Goal: Task Accomplishment & Management: Use online tool/utility

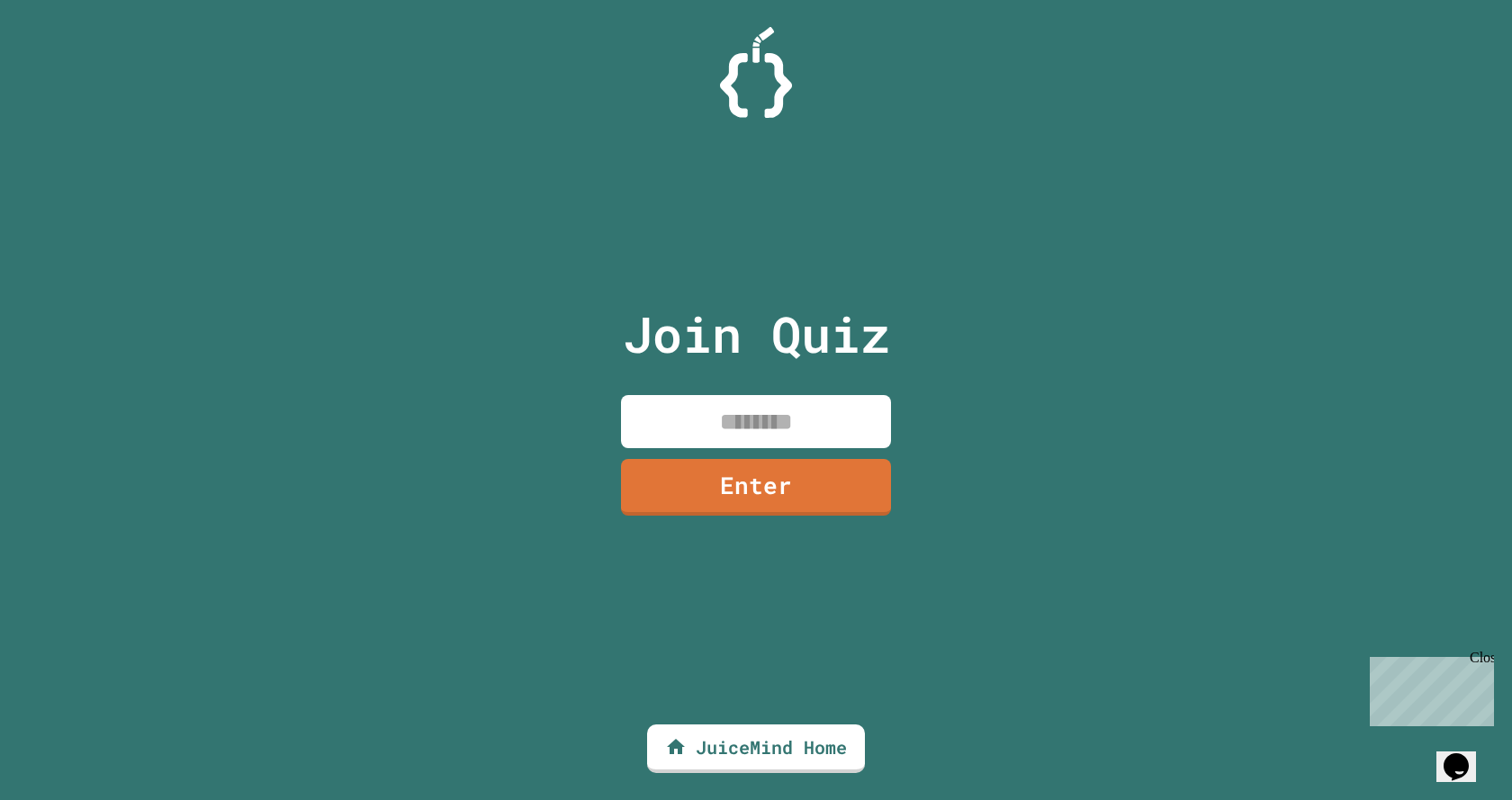
click at [750, 411] on input at bounding box center [756, 421] width 270 height 53
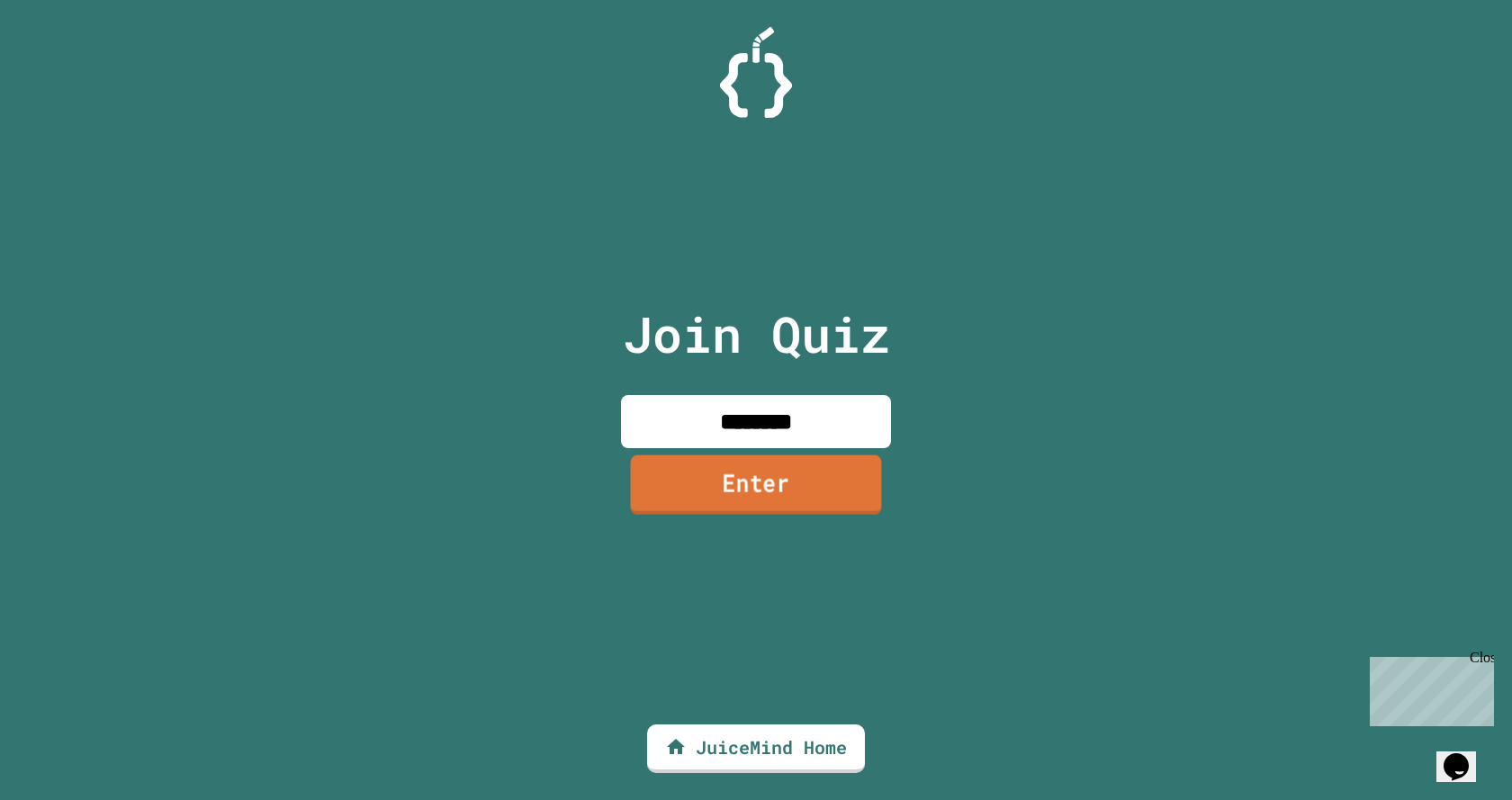
type input "********"
click at [746, 480] on link "Enter" at bounding box center [756, 484] width 251 height 59
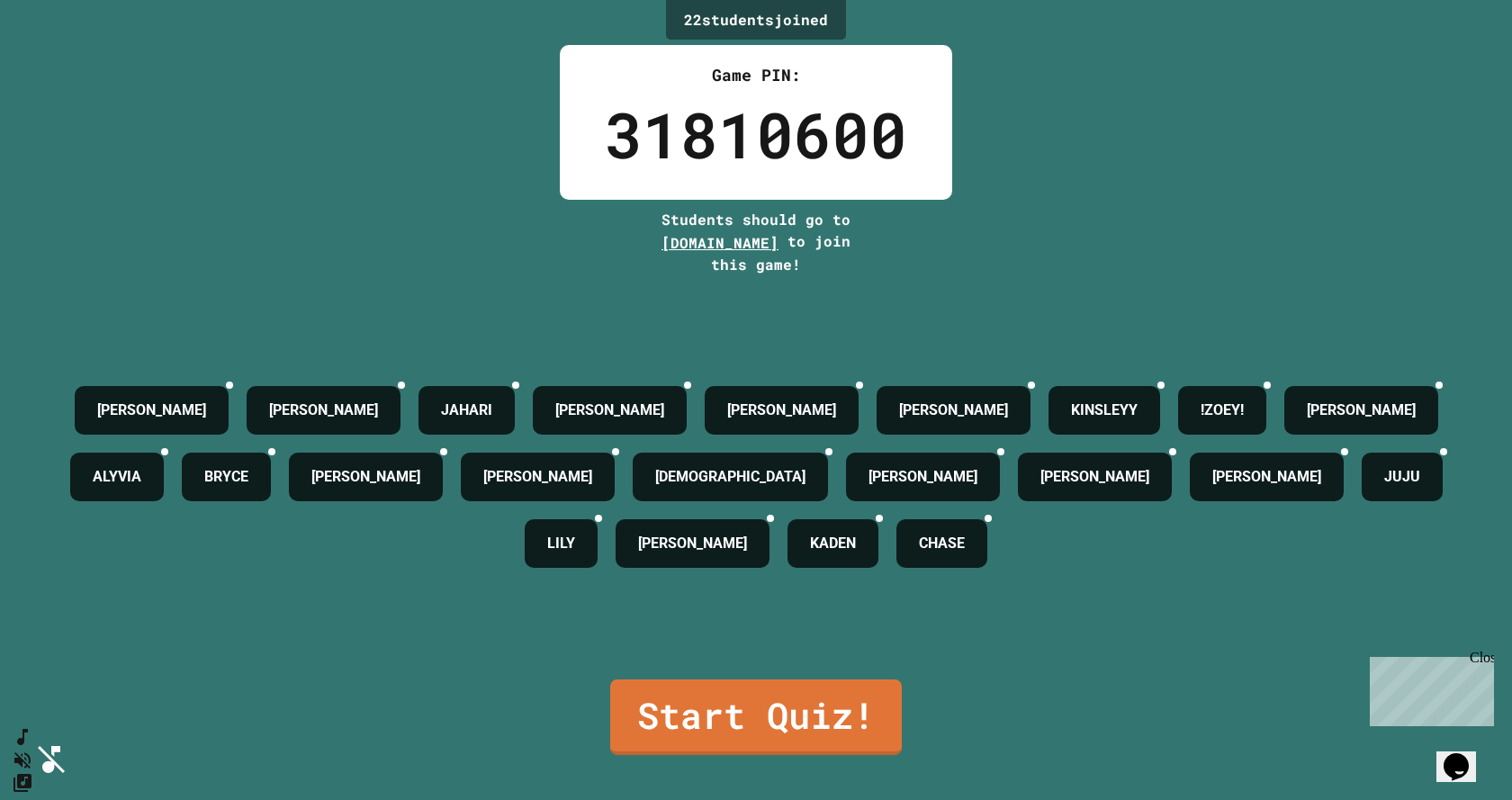
click at [758, 706] on link "Start Quiz!" at bounding box center [756, 716] width 289 height 80
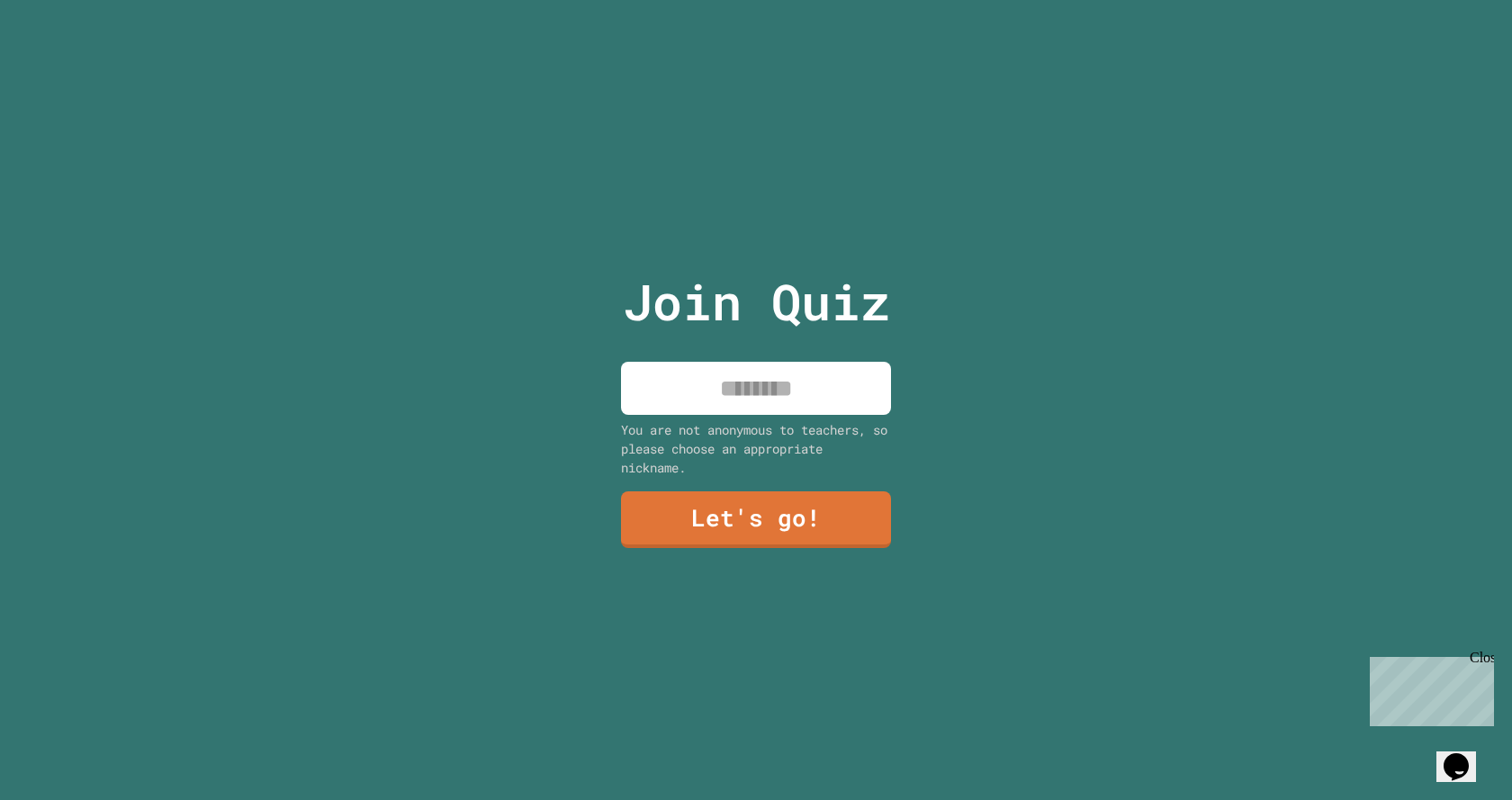
click at [689, 381] on input at bounding box center [756, 388] width 270 height 53
type input "****"
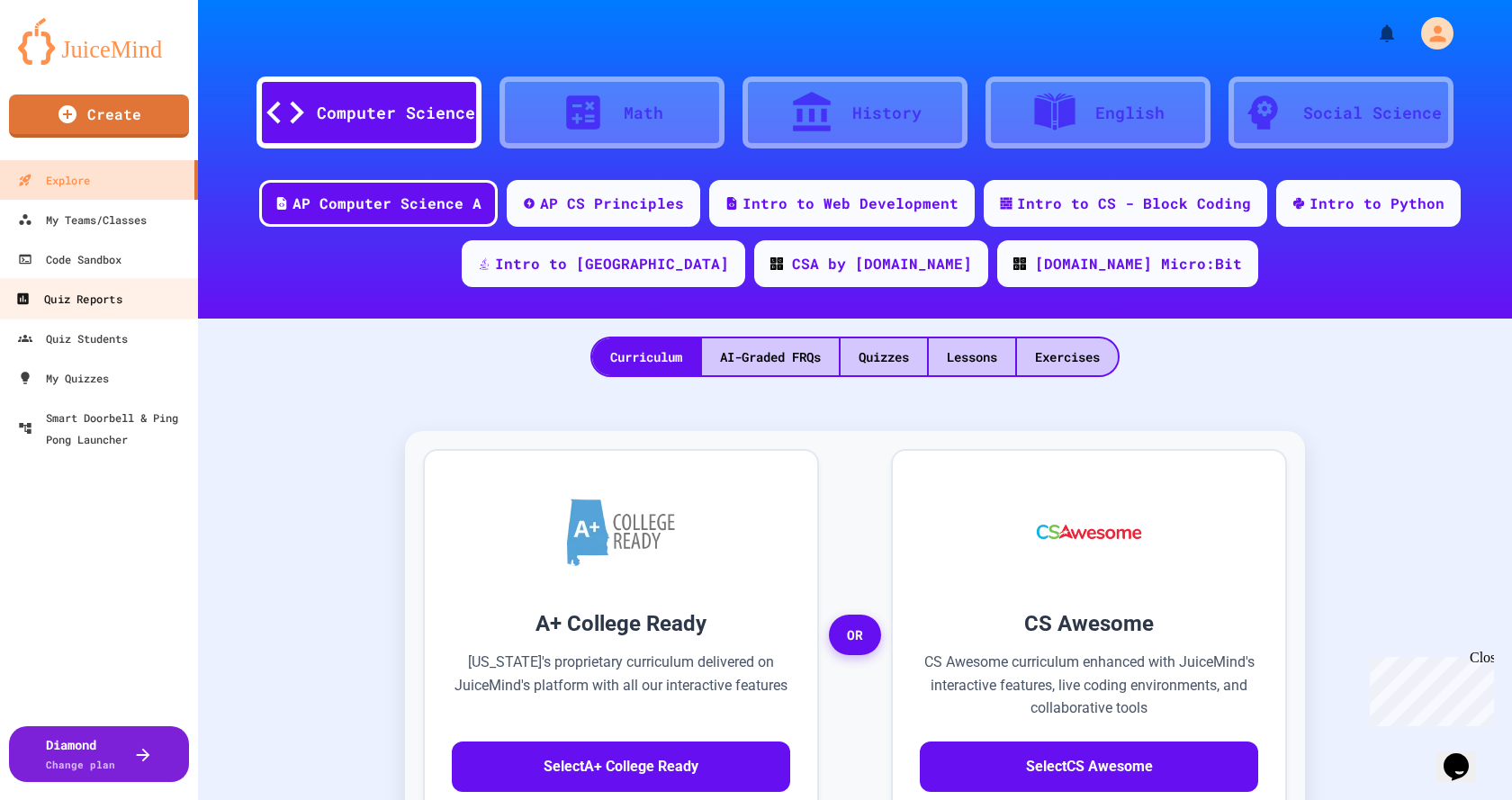
click at [89, 302] on div "Quiz Reports" at bounding box center [68, 299] width 106 height 22
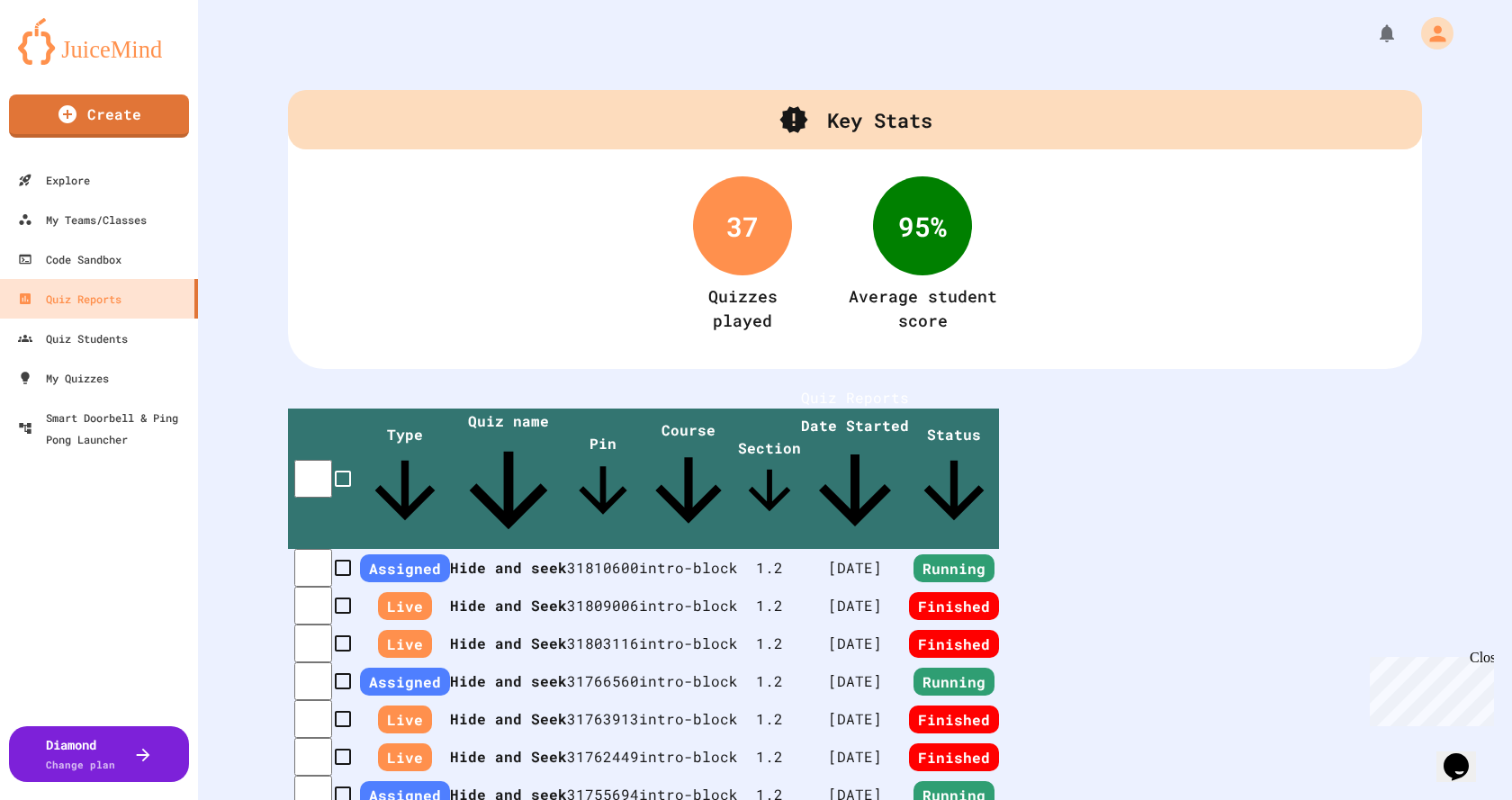
click at [551, 549] on th "Hide and seek" at bounding box center [509, 568] width 117 height 38
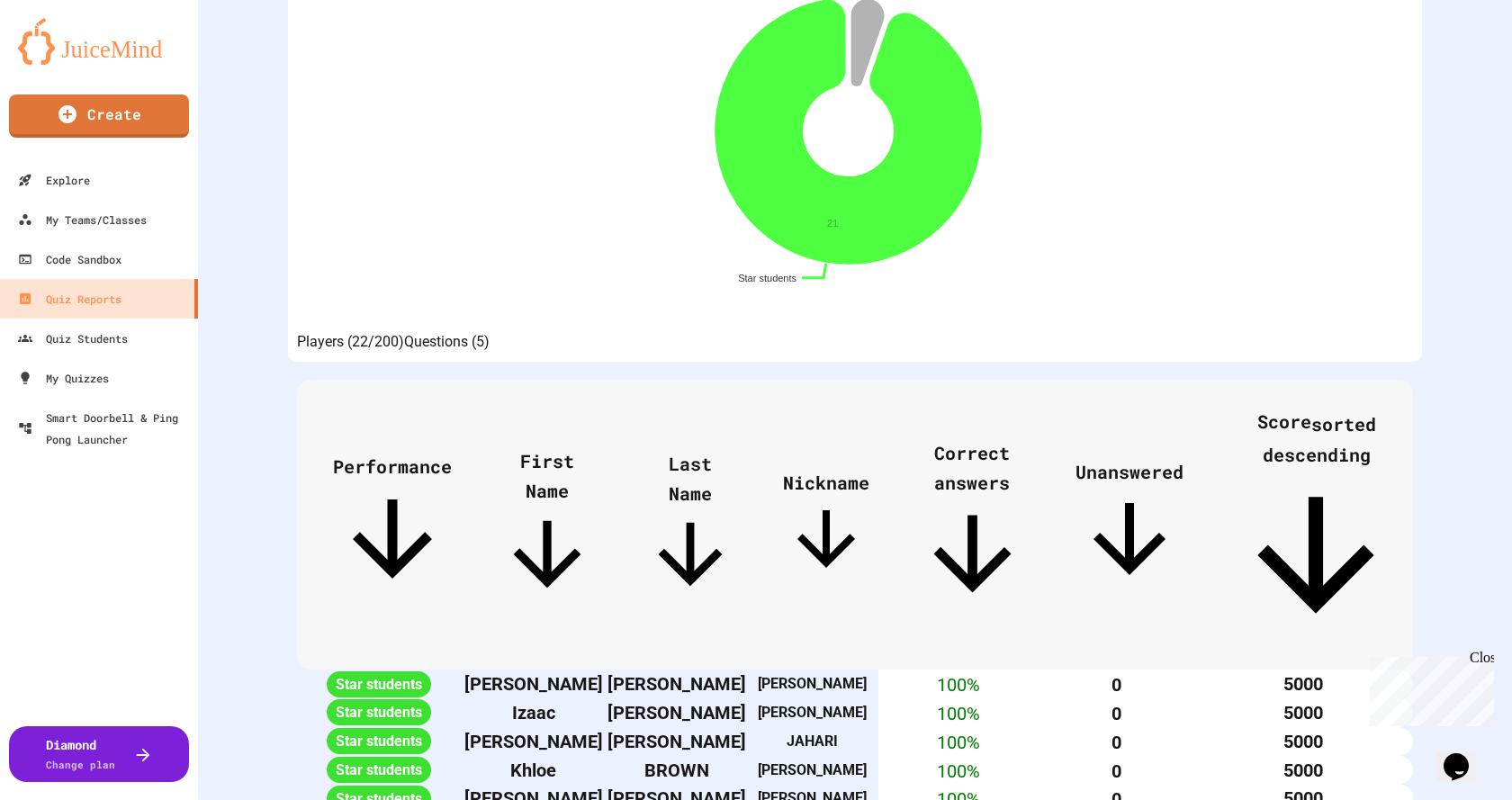
scroll to position [360, 0]
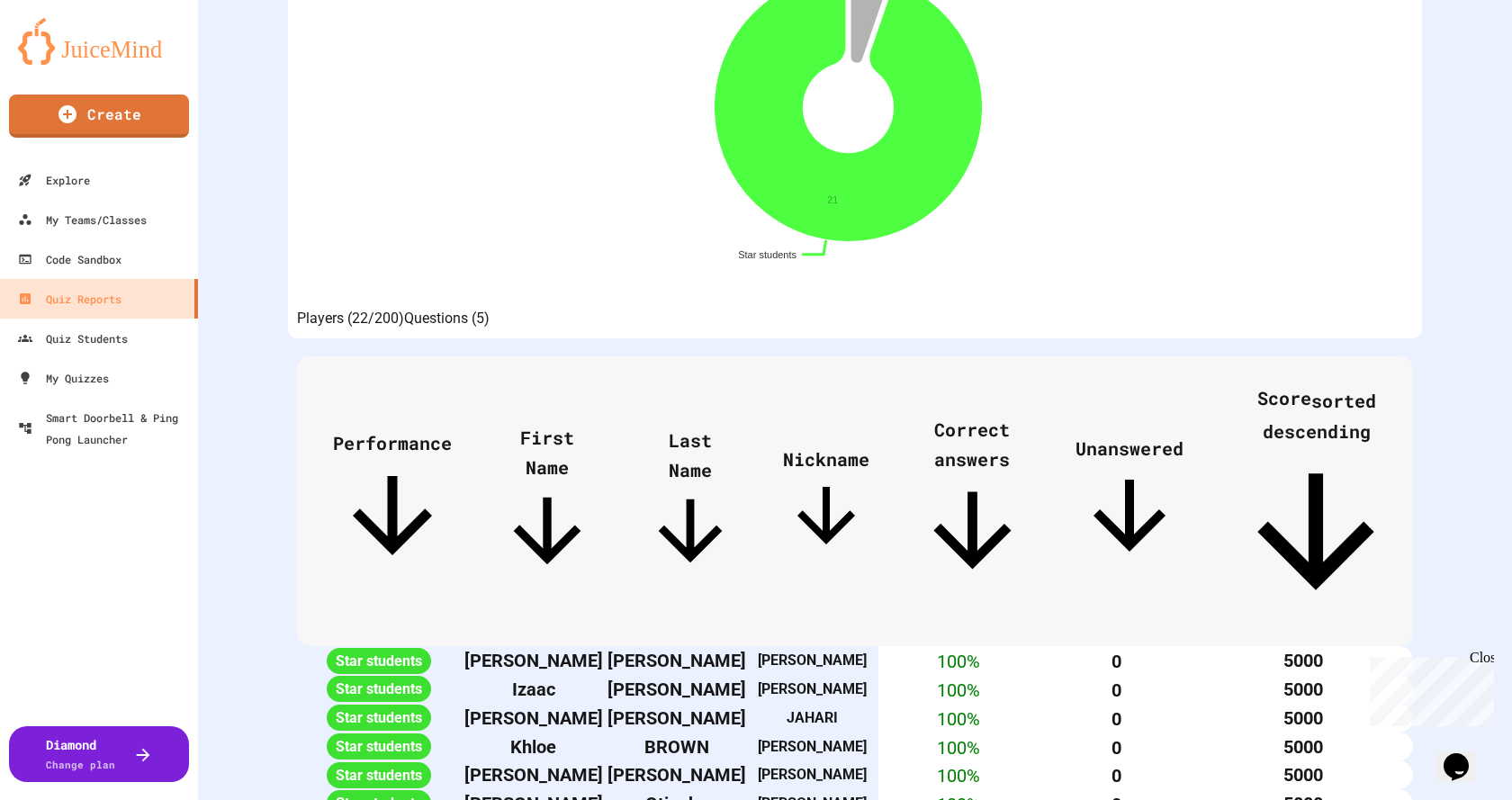
click at [682, 428] on span "Last Name" at bounding box center [690, 503] width 95 height 150
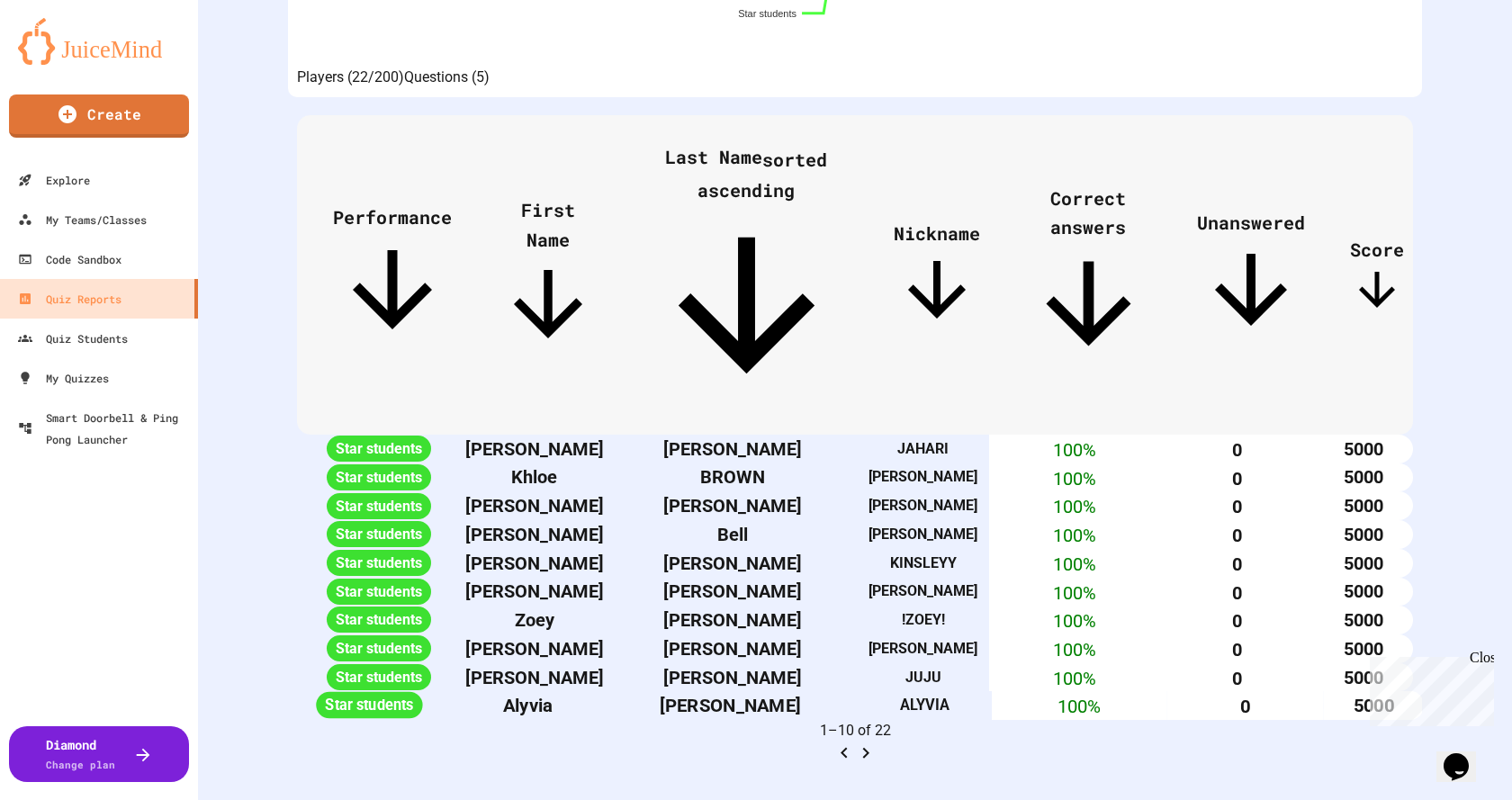
scroll to position [791, 0]
click at [877, 743] on icon "Go to next page" at bounding box center [865, 753] width 21 height 21
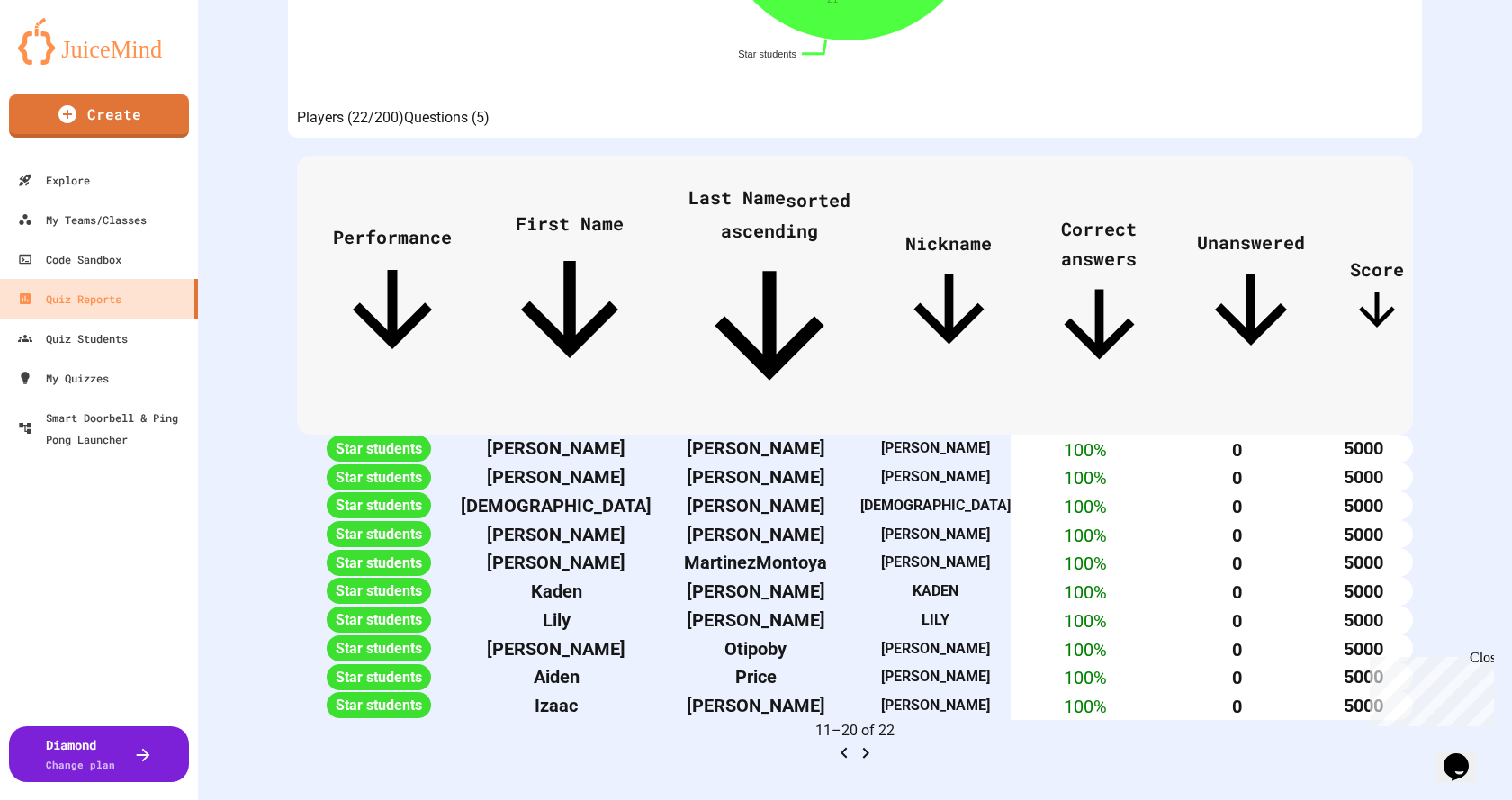
click at [1483, 655] on div "Close" at bounding box center [1481, 661] width 22 height 22
click at [877, 743] on icon "Go to next page" at bounding box center [865, 753] width 21 height 21
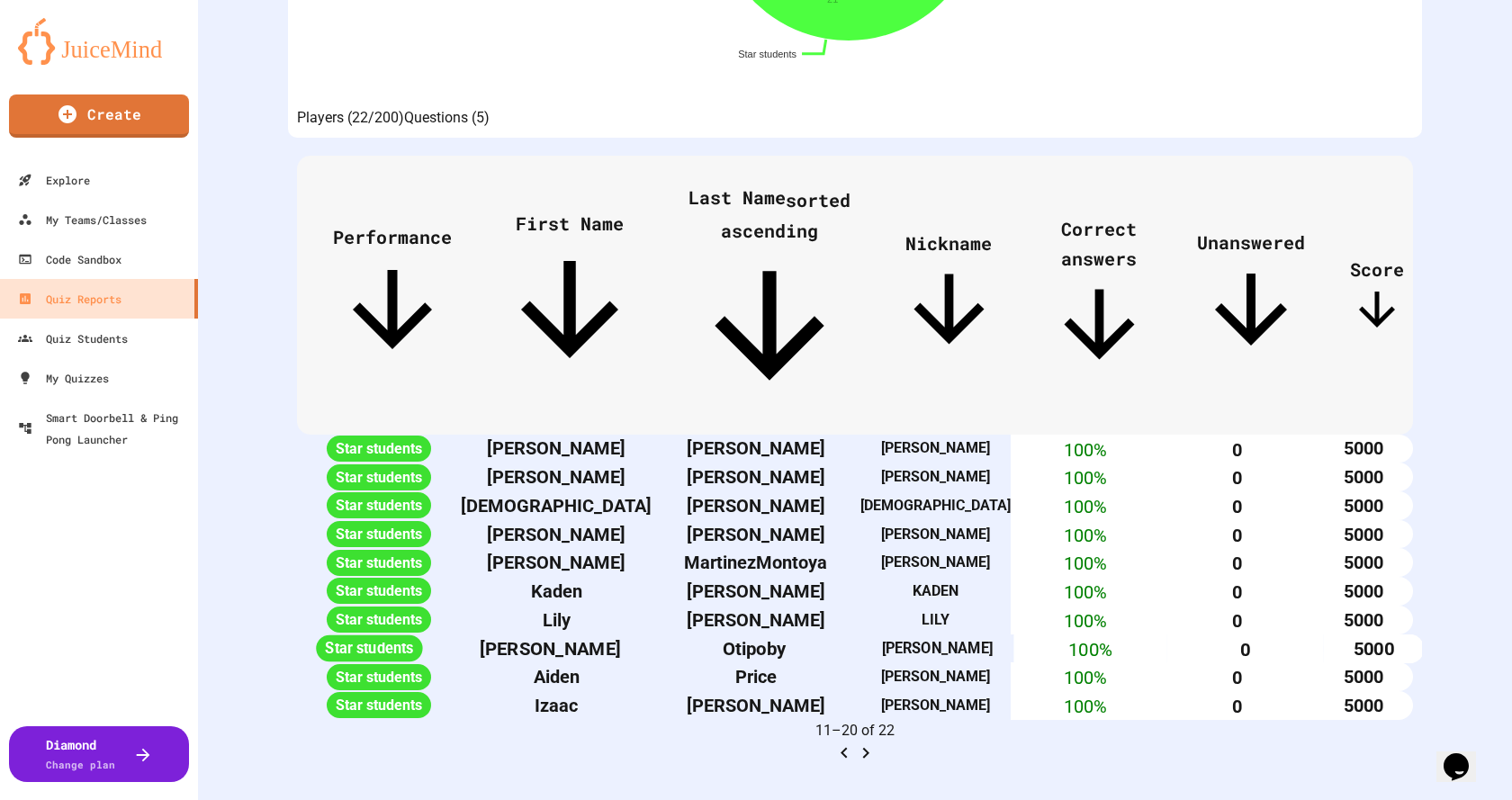
scroll to position [791, 0]
click at [877, 743] on icon "Go to next page" at bounding box center [865, 753] width 21 height 21
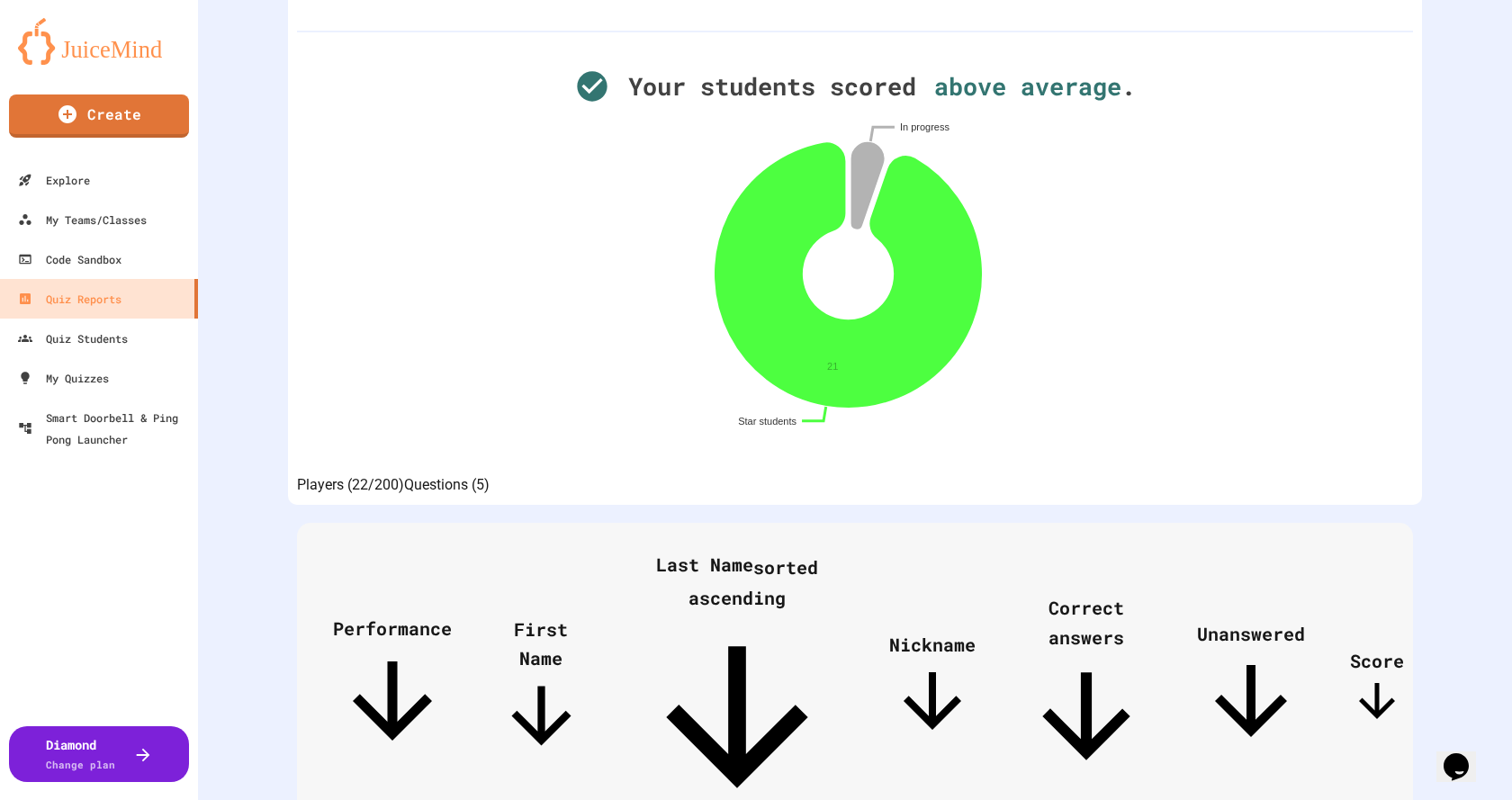
scroll to position [100, 0]
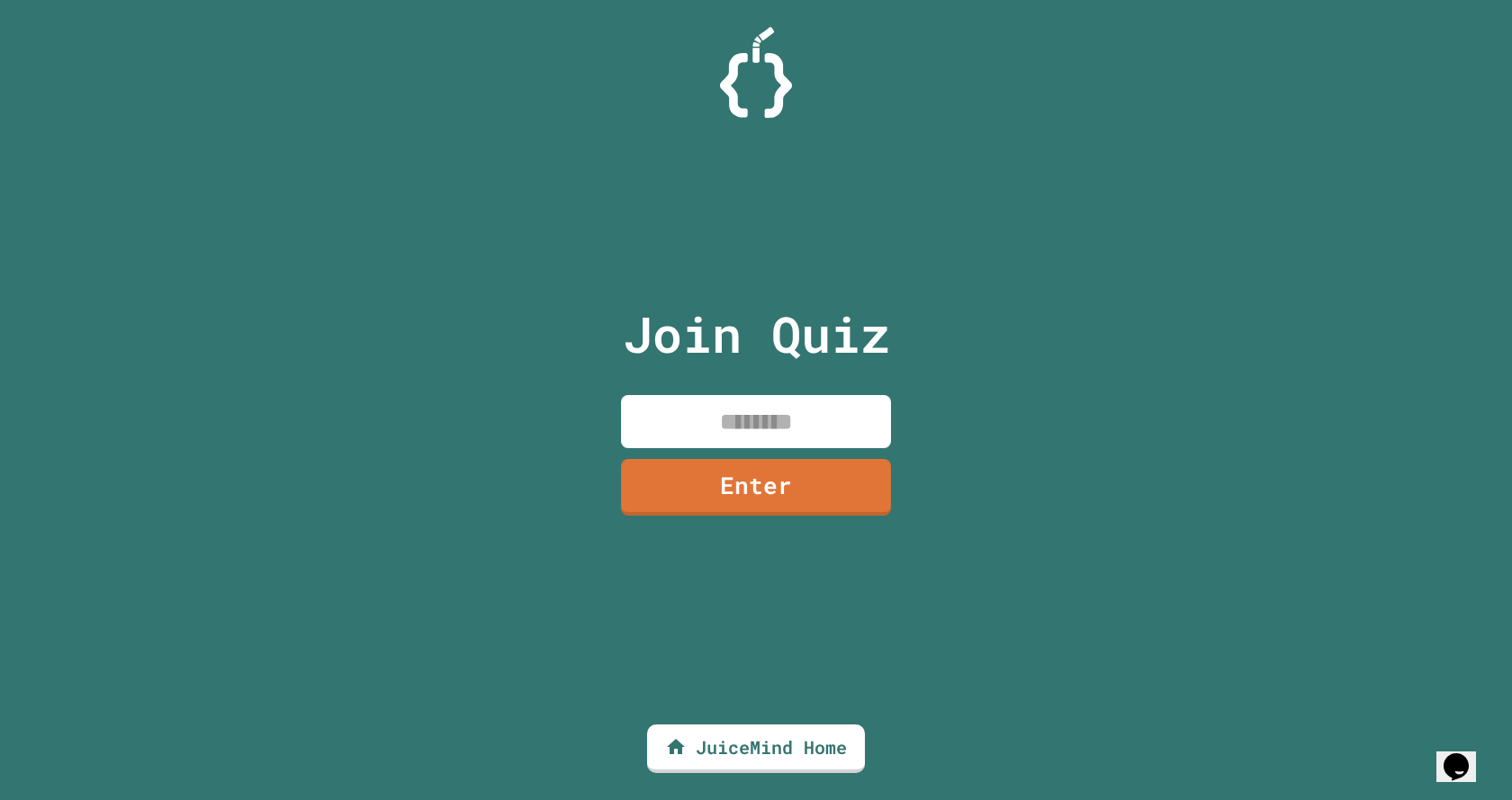
click at [748, 430] on input at bounding box center [756, 421] width 270 height 53
paste input
